Goal: Task Accomplishment & Management: Manage account settings

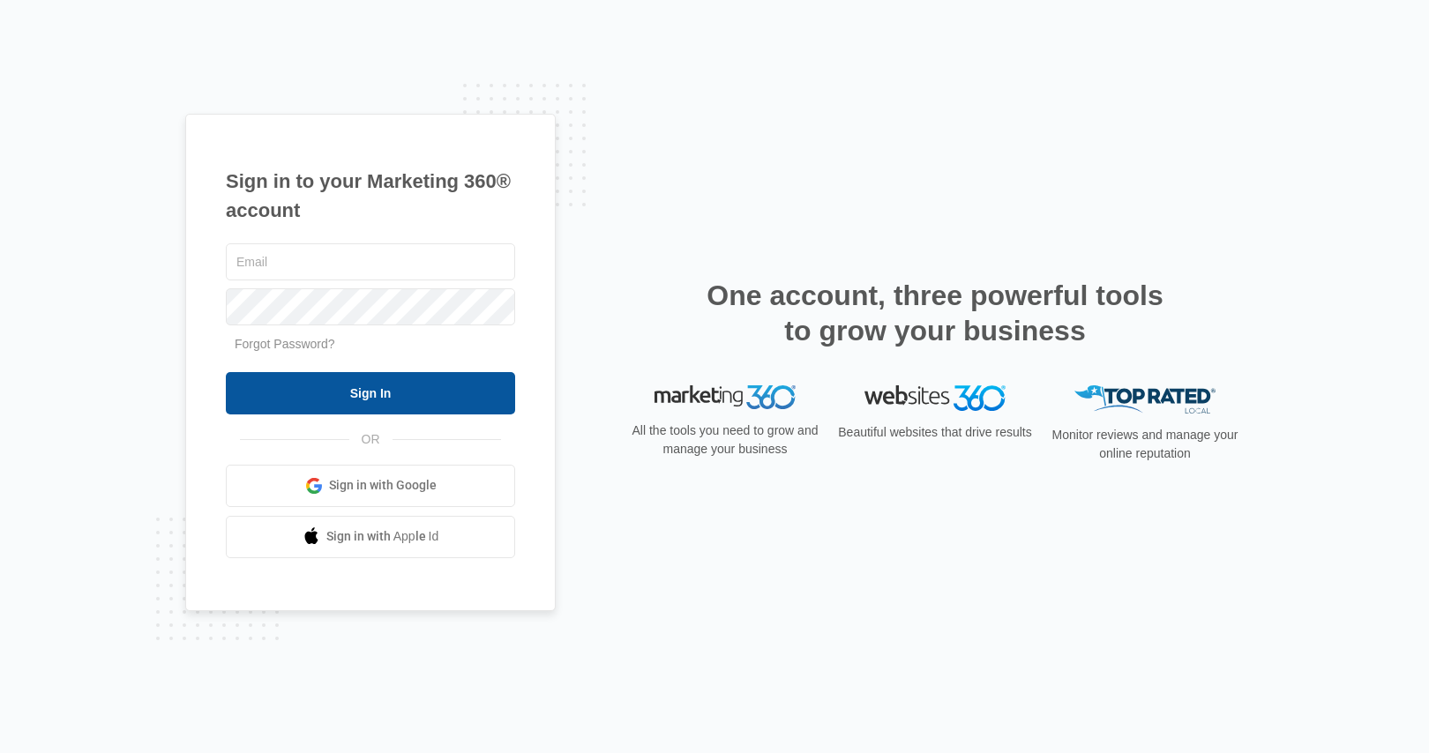
type input "[EMAIL_ADDRESS][DOMAIN_NAME]"
click at [341, 383] on input "Sign In" at bounding box center [370, 393] width 289 height 42
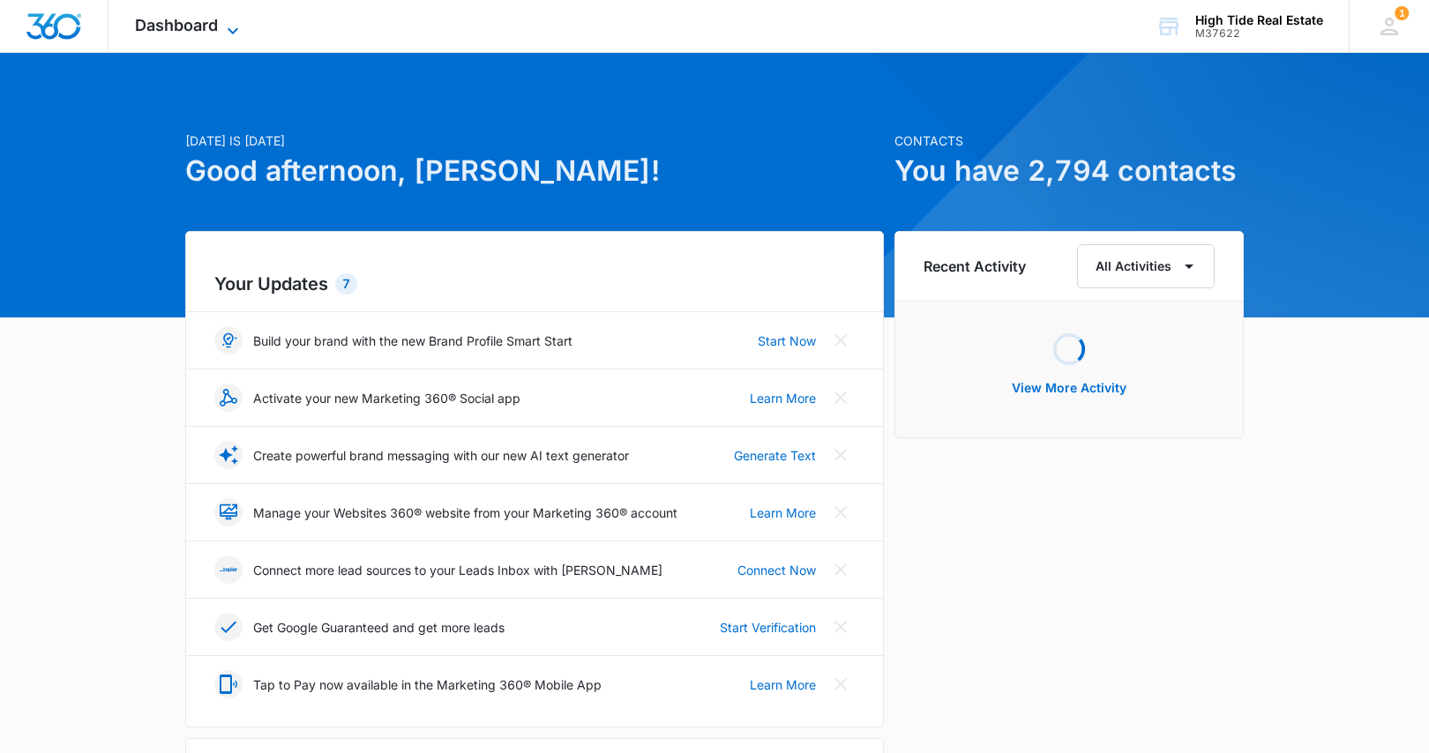
click at [206, 32] on span "Dashboard" at bounding box center [176, 25] width 83 height 19
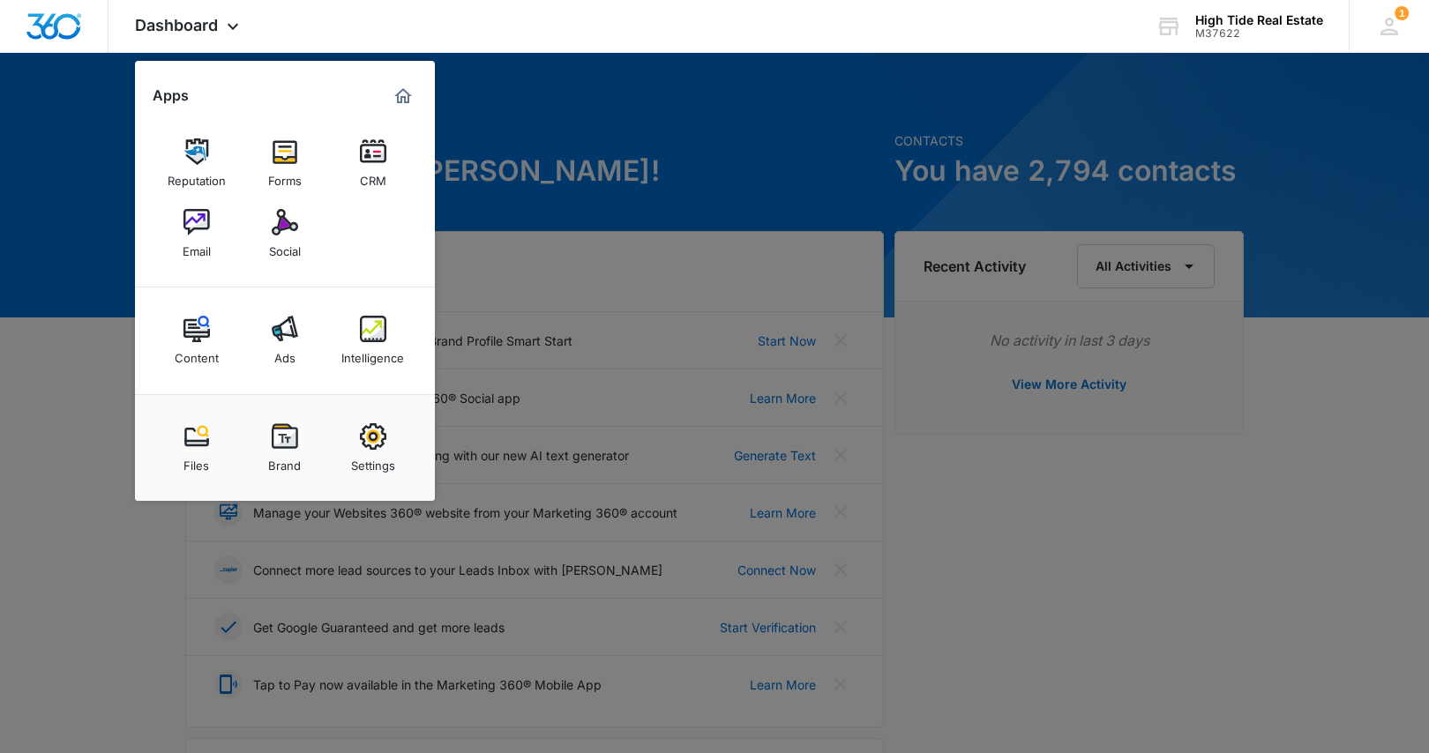
click at [369, 161] on img at bounding box center [373, 151] width 26 height 26
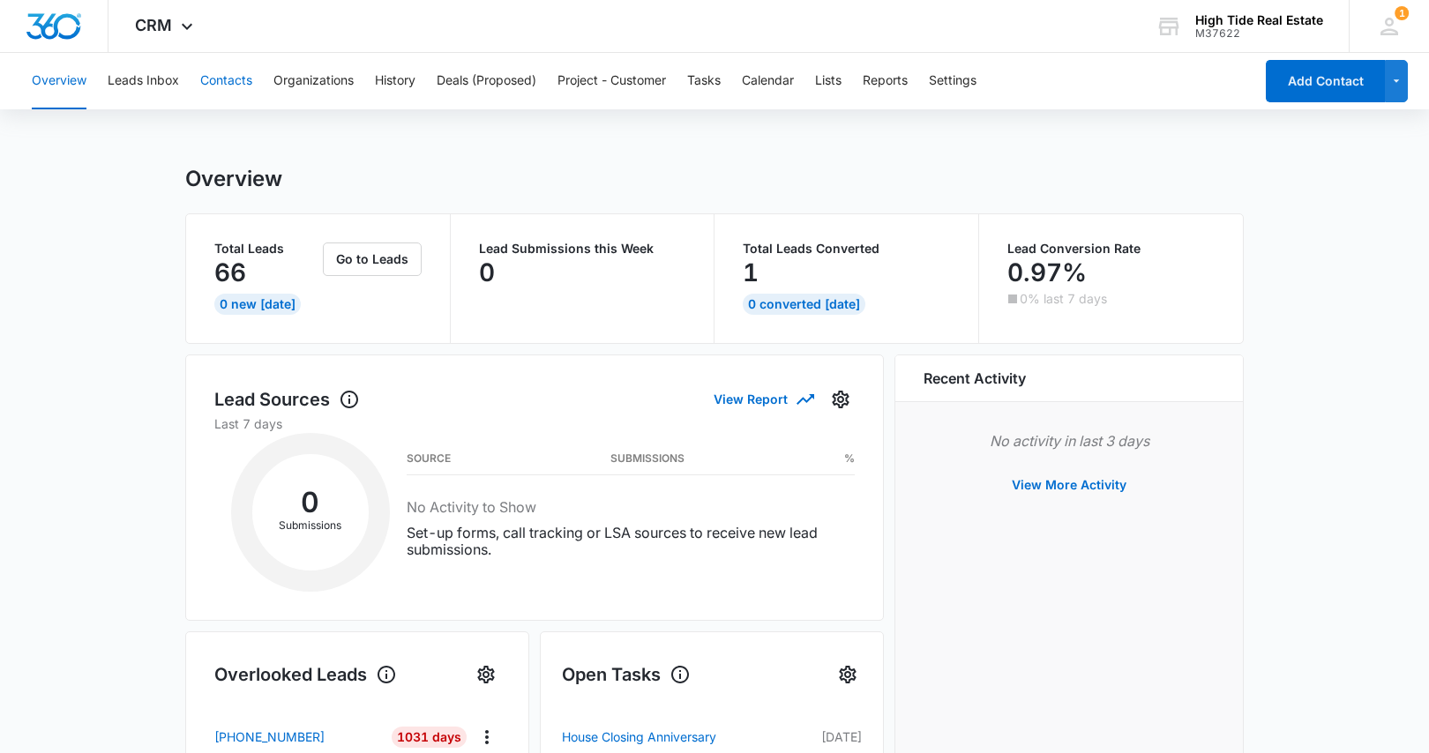
click at [216, 84] on button "Contacts" at bounding box center [226, 81] width 52 height 56
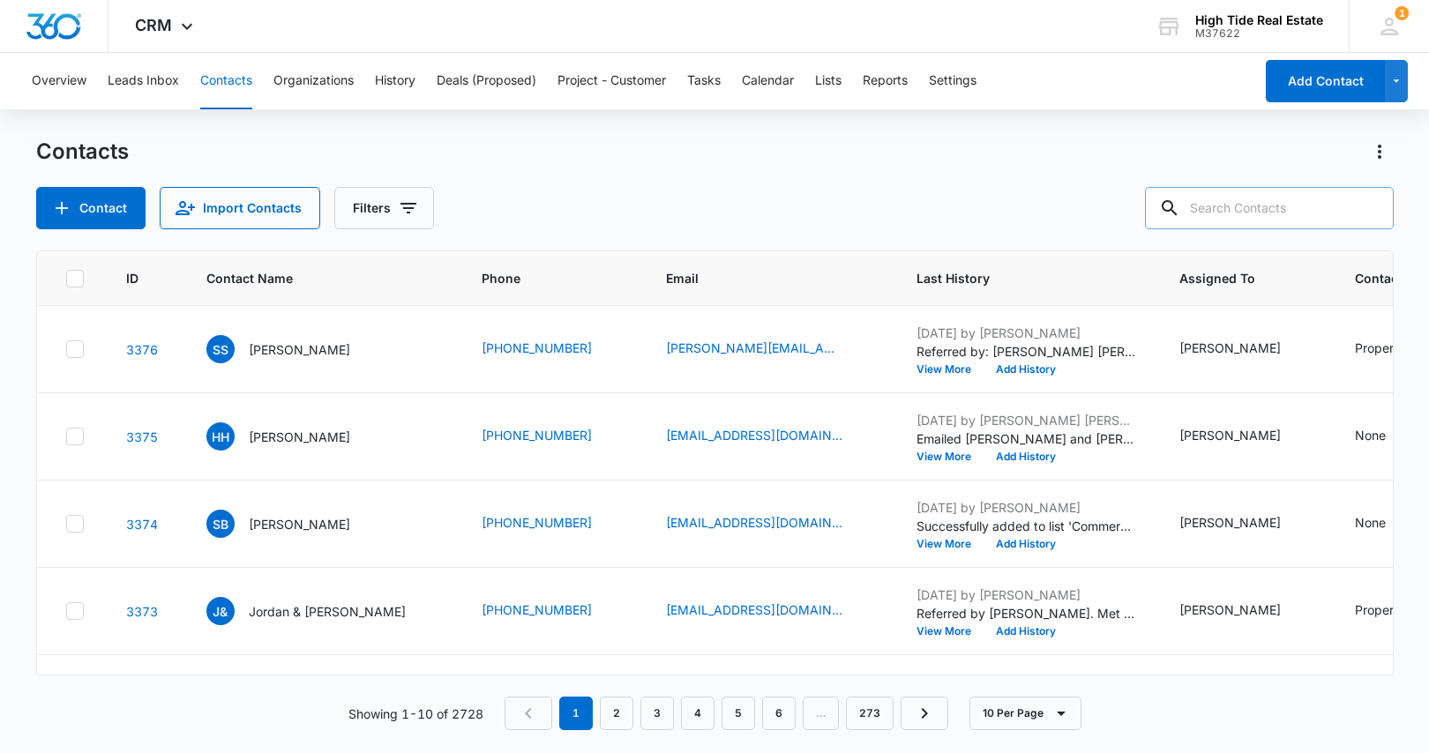
click at [1310, 202] on input "text" at bounding box center [1269, 208] width 249 height 42
type input "[PERSON_NAME]"
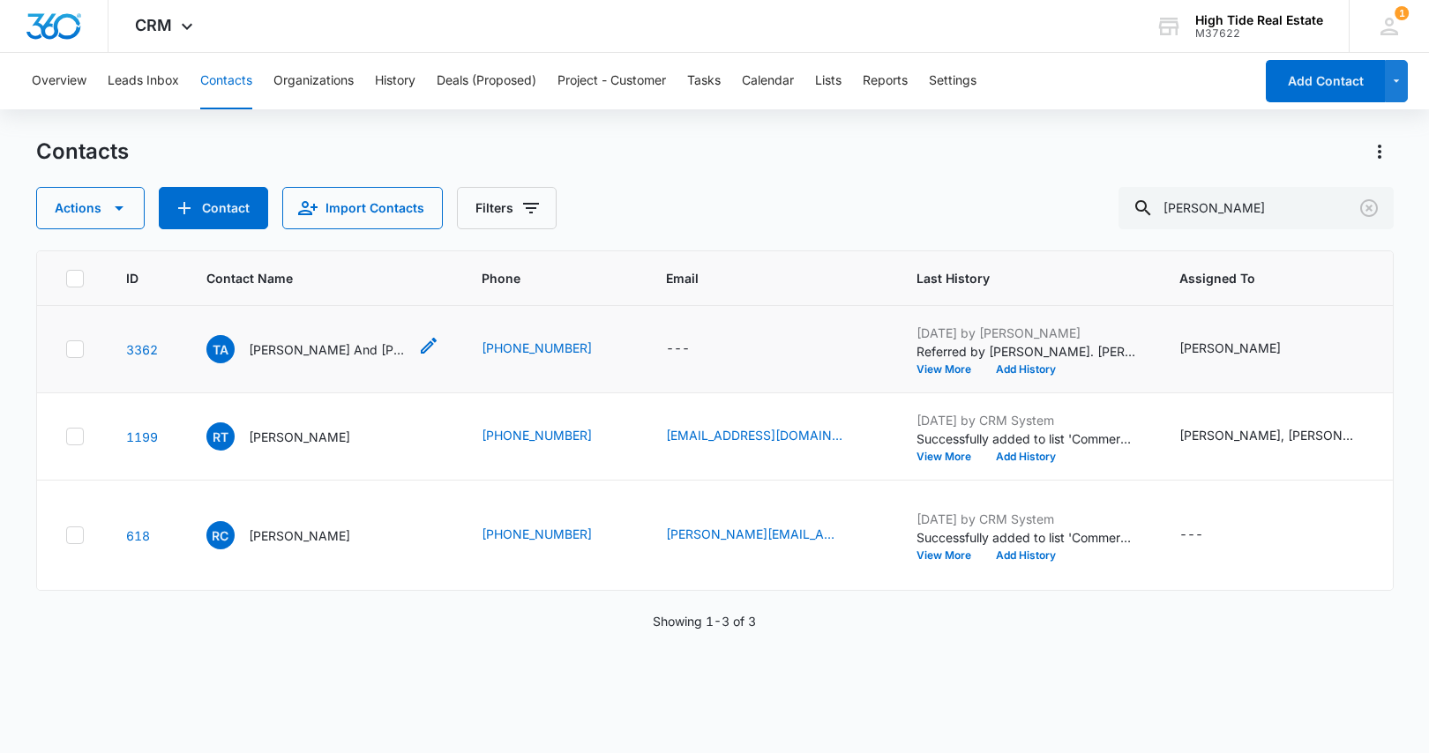
click at [282, 359] on p "[PERSON_NAME] And [PERSON_NAME]" at bounding box center [328, 350] width 159 height 19
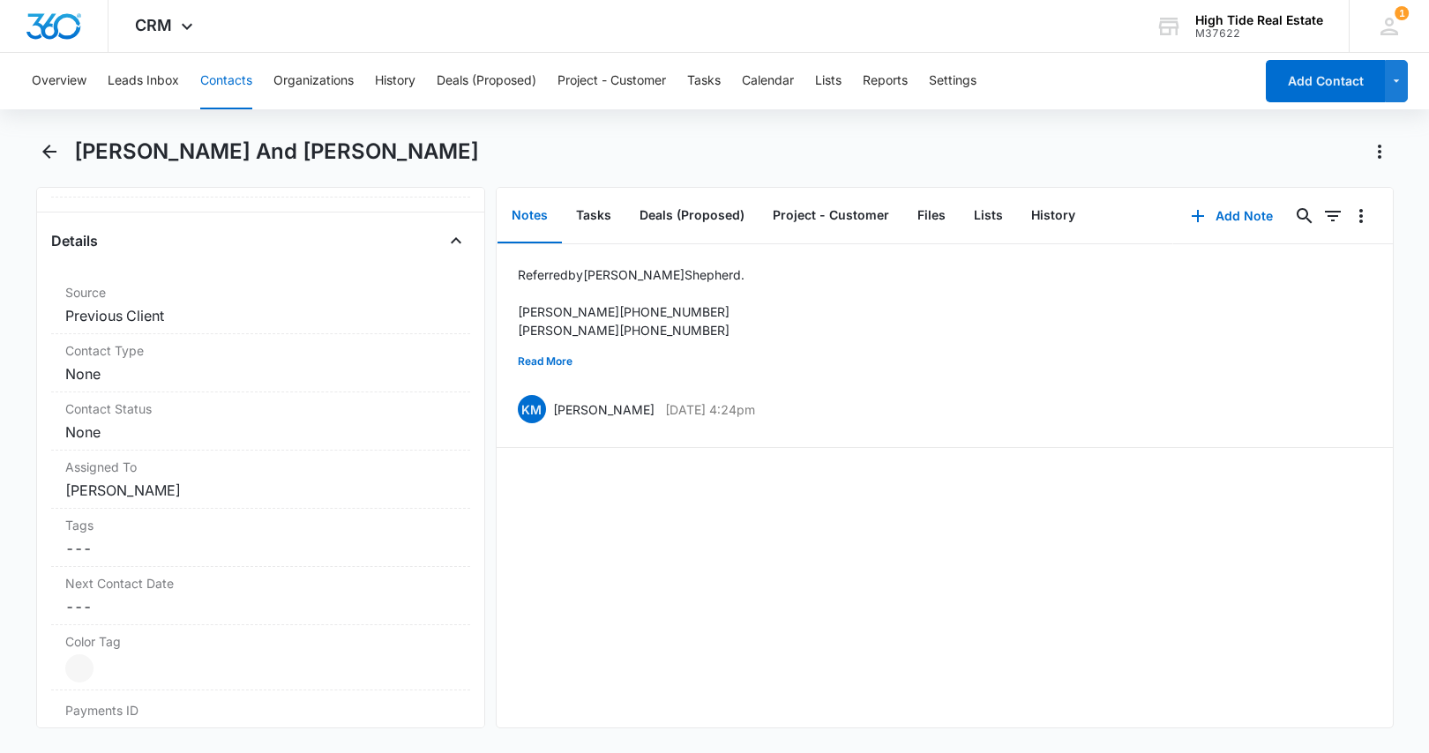
scroll to position [639, 0]
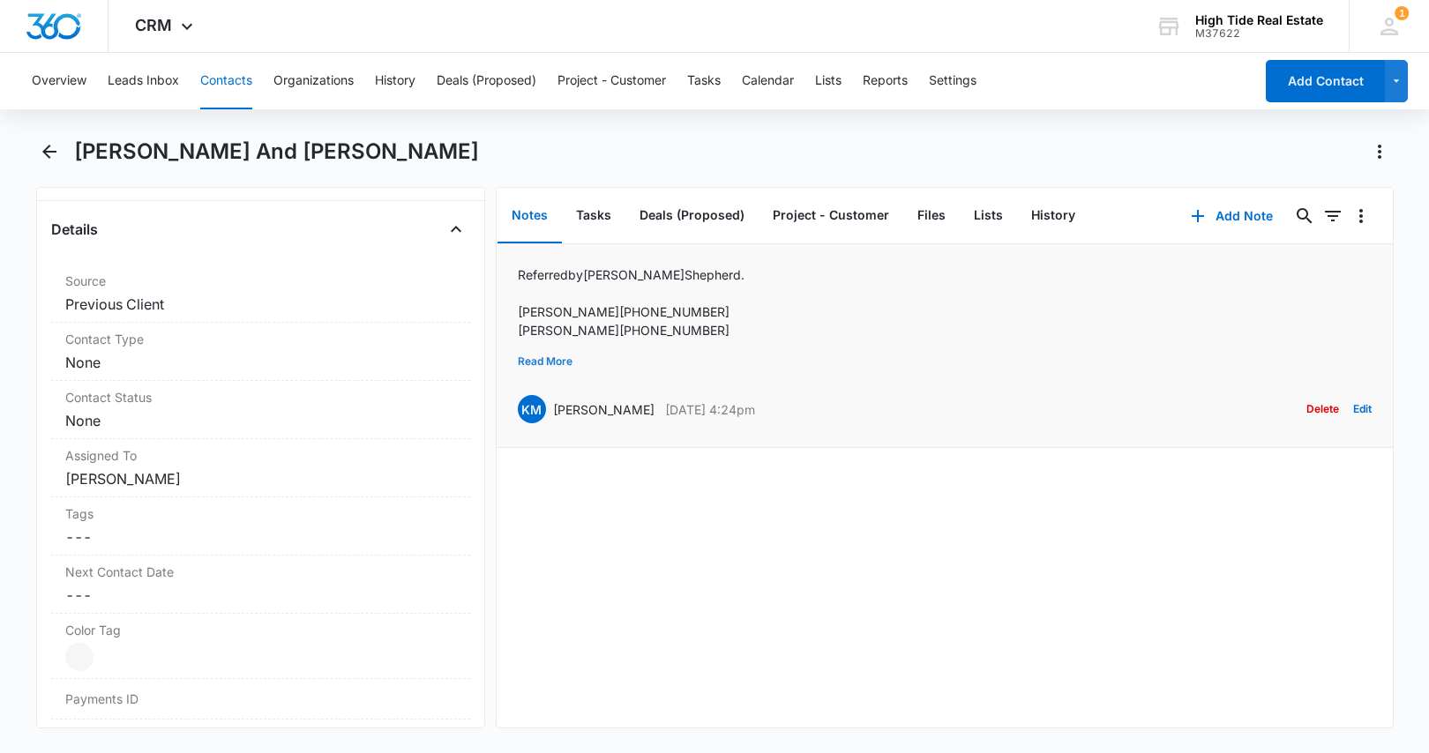
click at [554, 358] on button "Read More" at bounding box center [545, 362] width 55 height 34
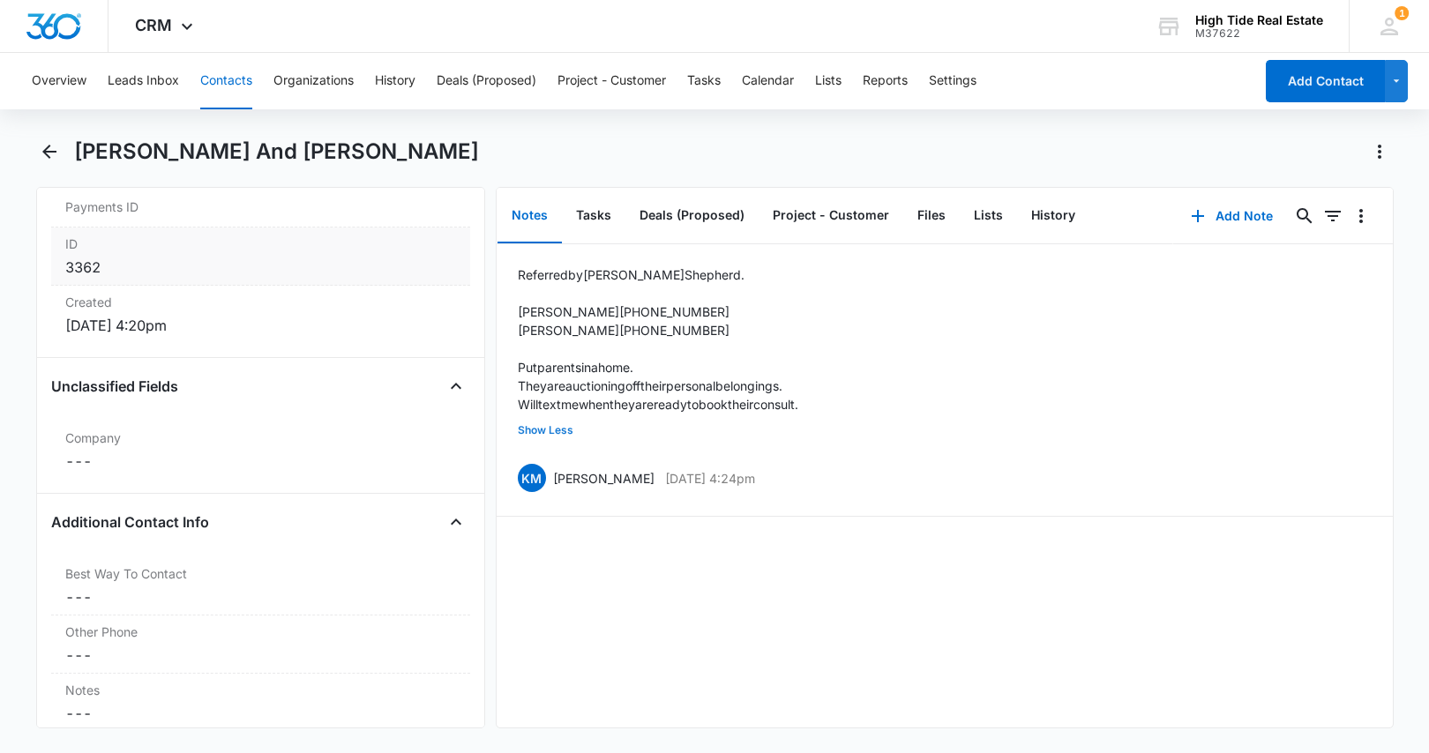
scroll to position [1129, 0]
click at [549, 429] on button "Show Less" at bounding box center [546, 431] width 56 height 34
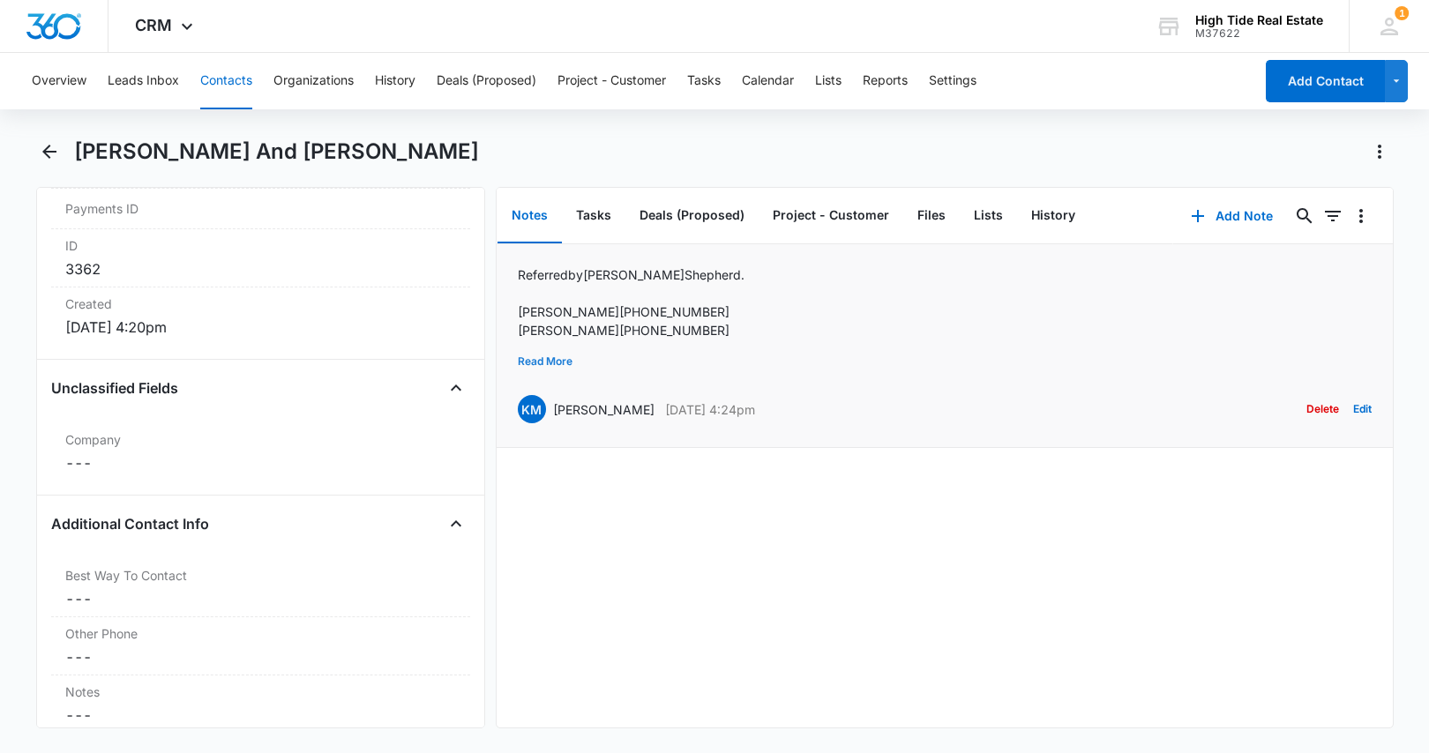
click at [550, 360] on button "Read More" at bounding box center [545, 362] width 55 height 34
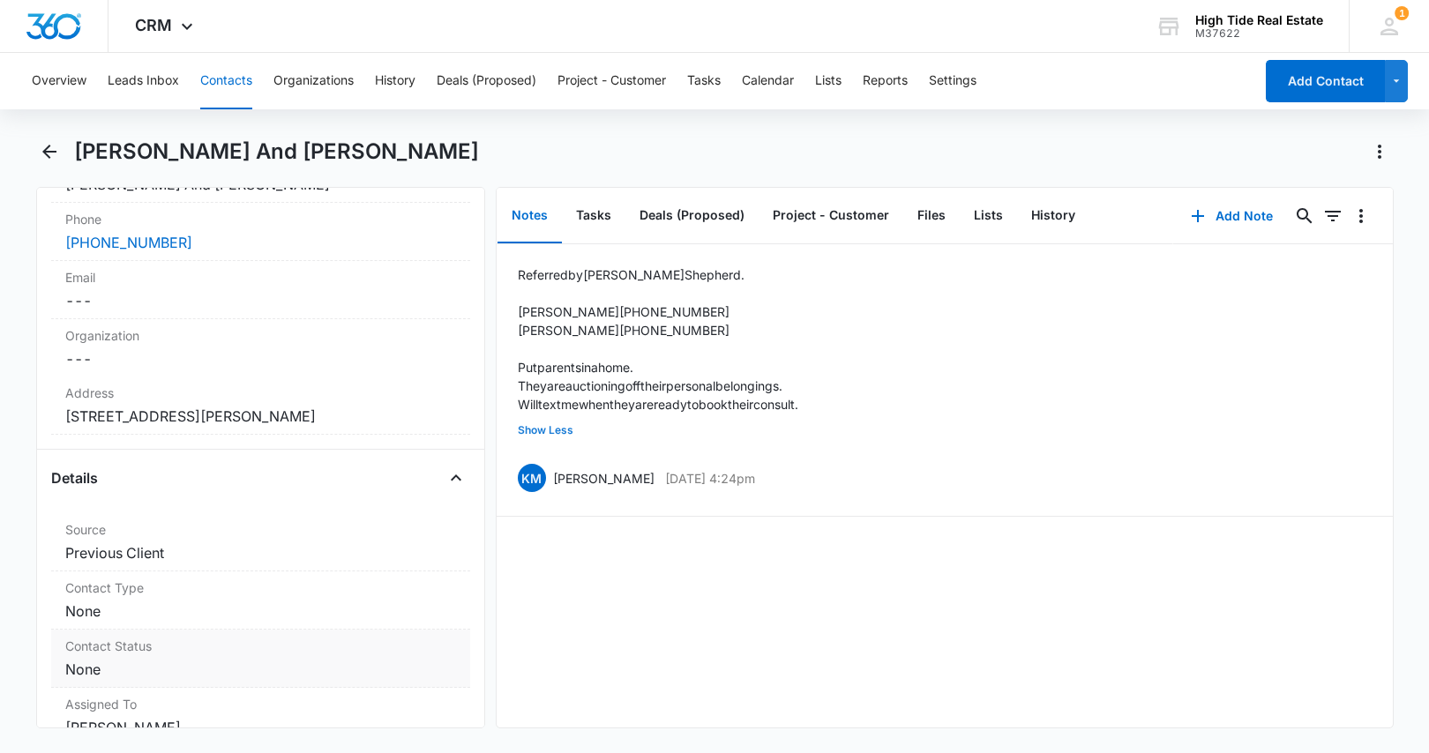
scroll to position [243, 0]
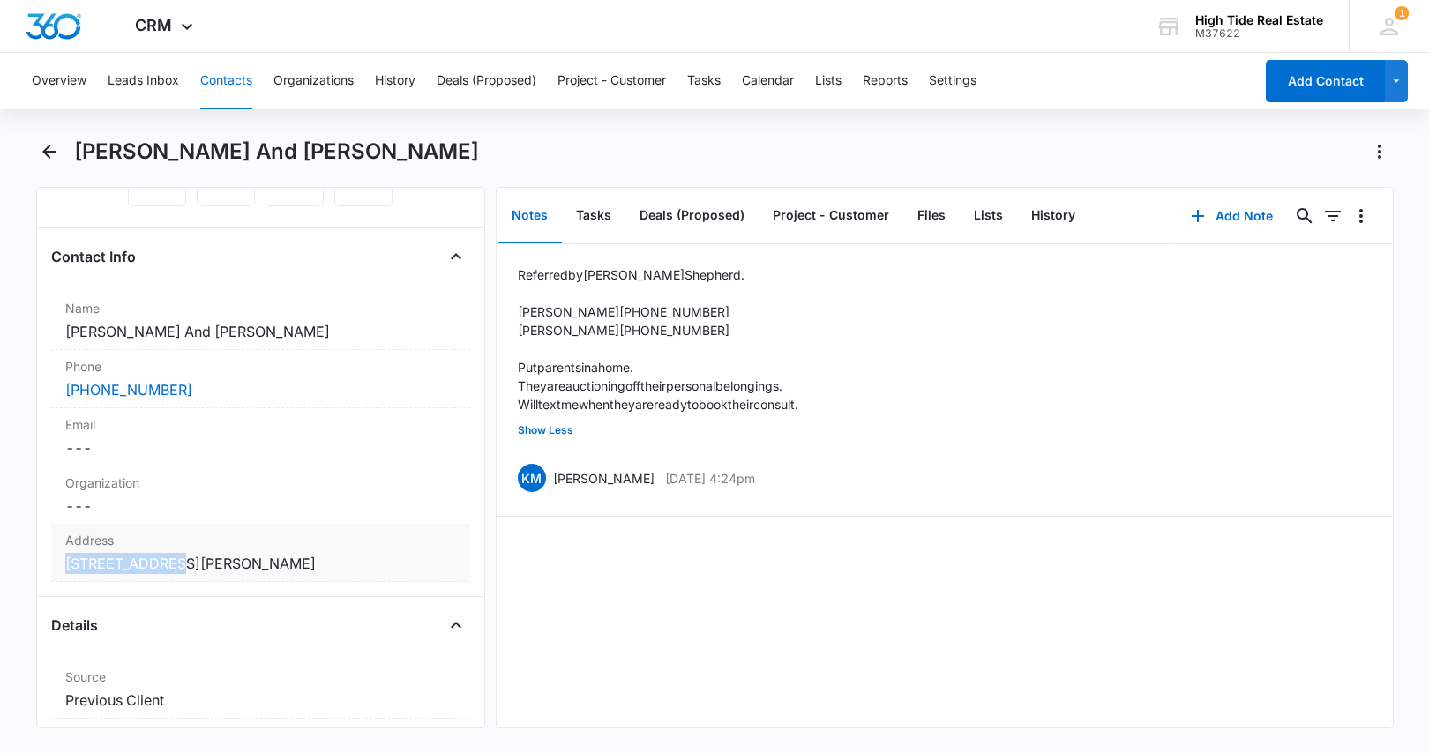
drag, startPoint x: 146, startPoint y: 560, endPoint x: 56, endPoint y: 560, distance: 90.0
click at [53, 559] on div "Address Cancel Save Changes [STREET_ADDRESS][PERSON_NAME]" at bounding box center [260, 553] width 419 height 58
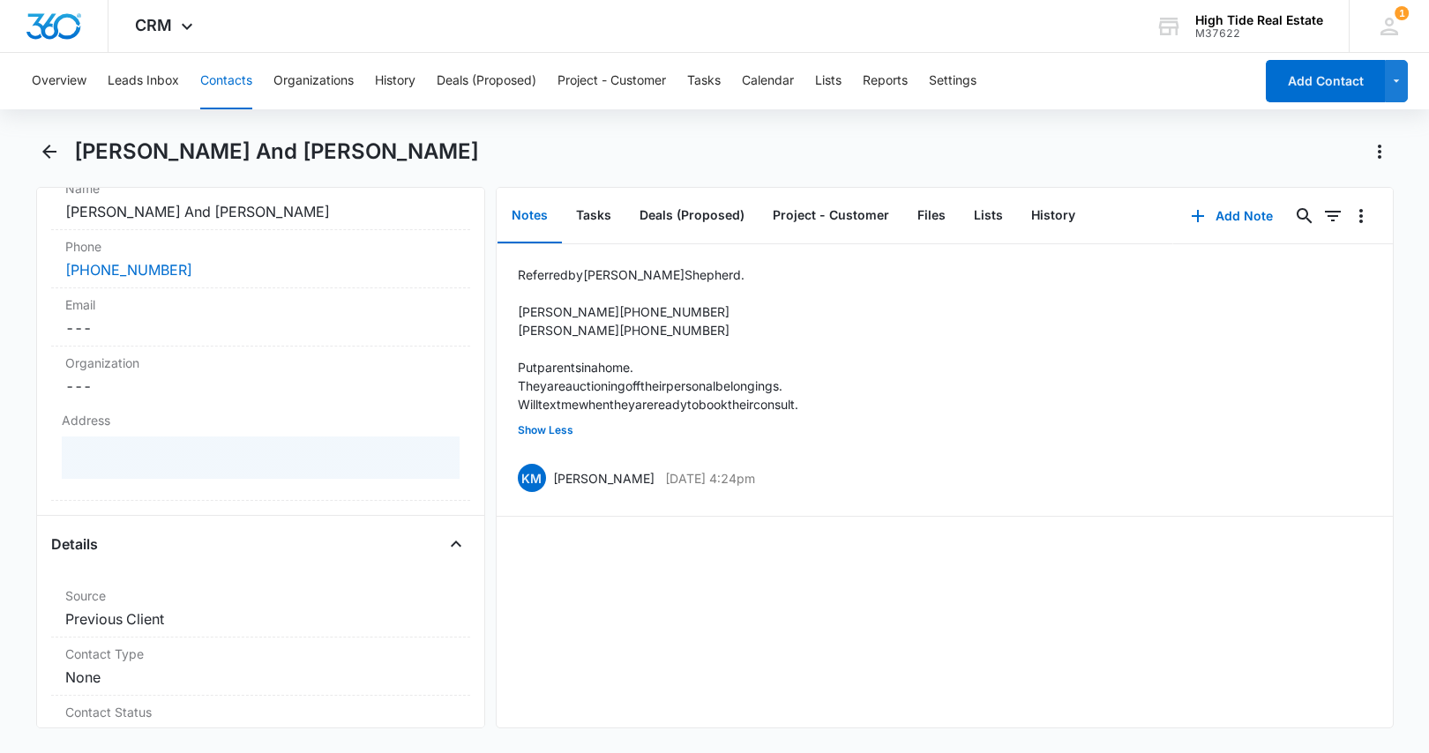
scroll to position [362, 0]
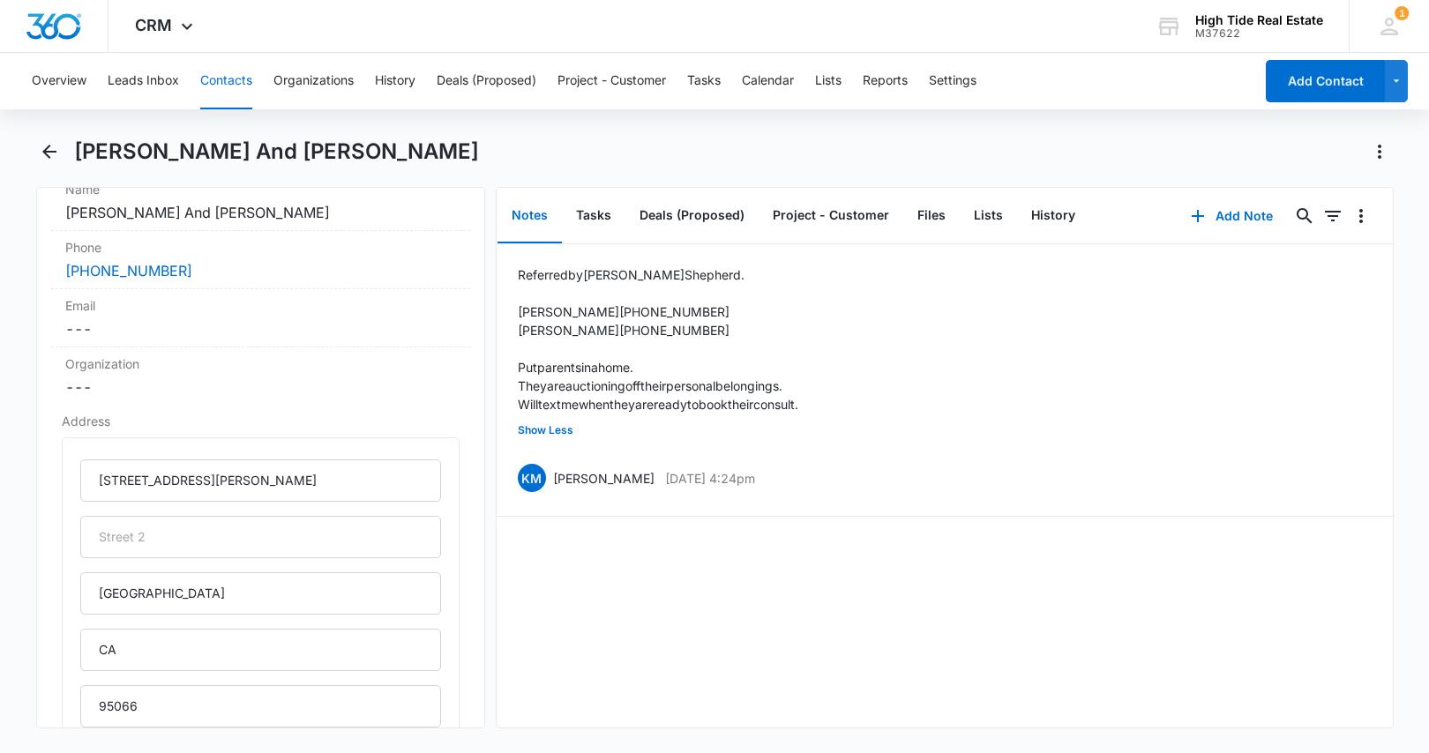
drag, startPoint x: 742, startPoint y: 601, endPoint x: 677, endPoint y: 596, distance: 65.4
click at [740, 601] on div "Referred by [PERSON_NAME]. [PERSON_NAME] [PHONE_NUMBER] [PERSON_NAME] [PHONE_NU…" at bounding box center [945, 485] width 896 height 483
drag, startPoint x: 207, startPoint y: 487, endPoint x: 117, endPoint y: 488, distance: 90.0
click at [56, 477] on div "Address [STREET_ADDRESS][PERSON_NAME] Cancel Save Changes" at bounding box center [260, 646] width 419 height 482
